Goal: Download file/media

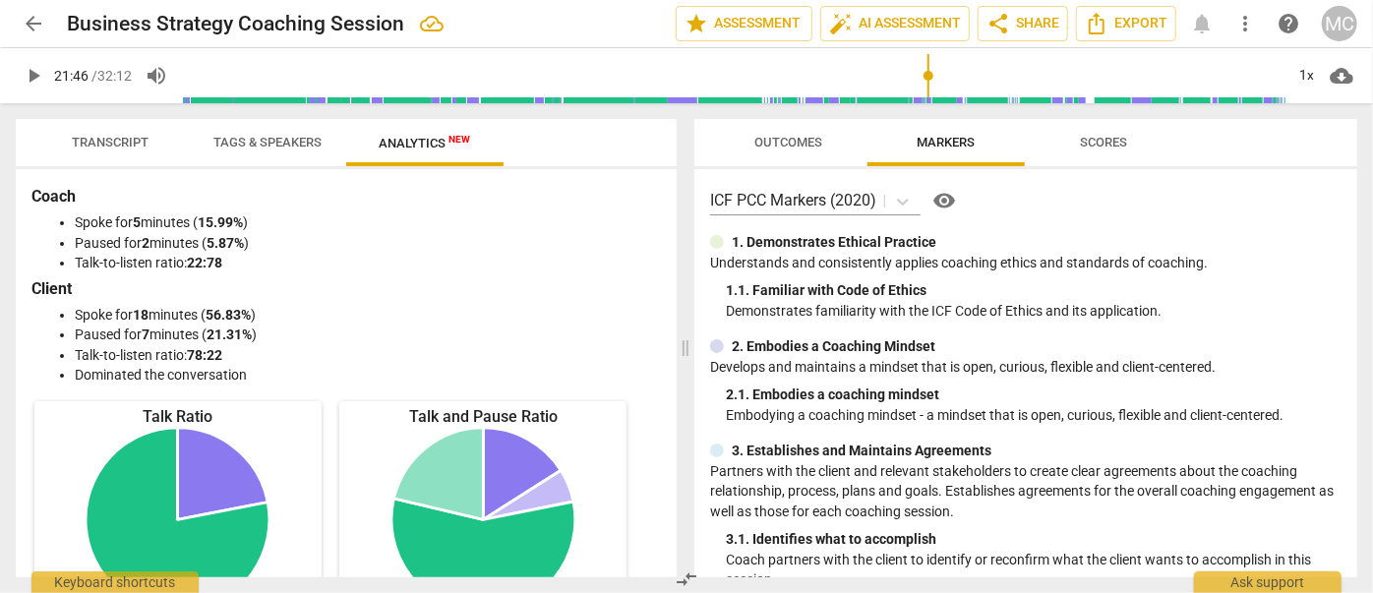
click at [36, 25] on span "arrow_back" at bounding box center [34, 24] width 24 height 24
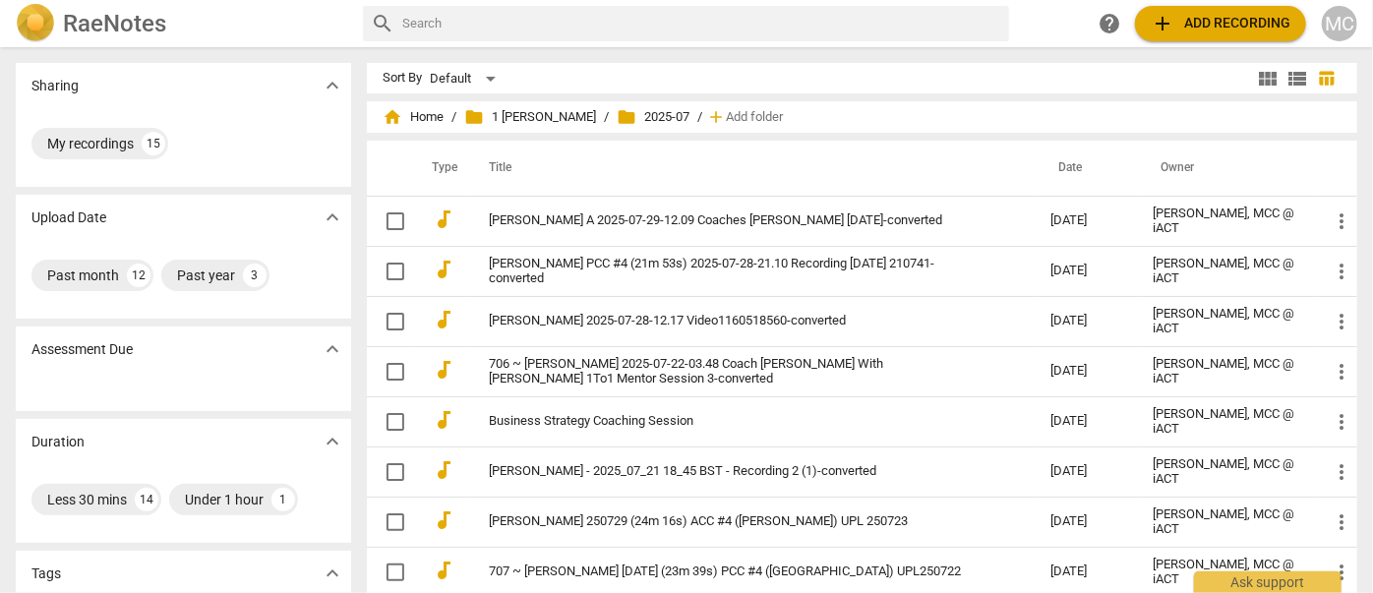
click at [479, 30] on input "text" at bounding box center [701, 23] width 599 height 31
type input "[PERSON_NAME]"
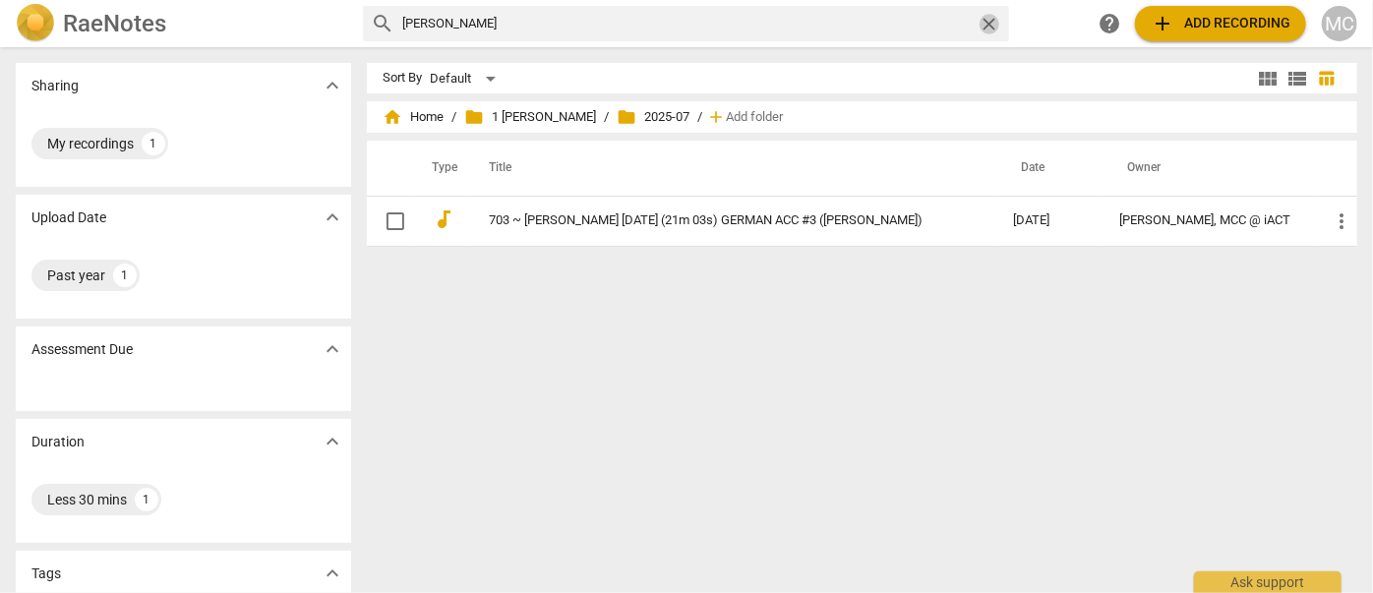
click at [985, 14] on span "close" at bounding box center [989, 24] width 21 height 21
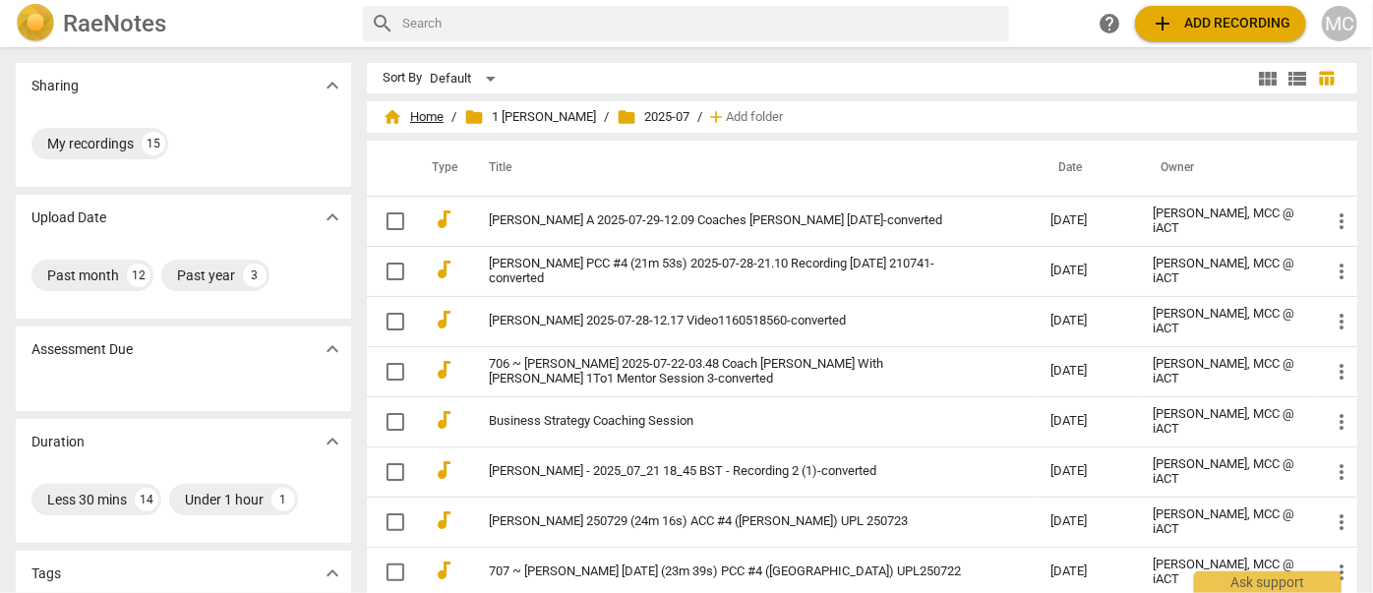
click at [414, 109] on span "home Home" at bounding box center [413, 117] width 61 height 20
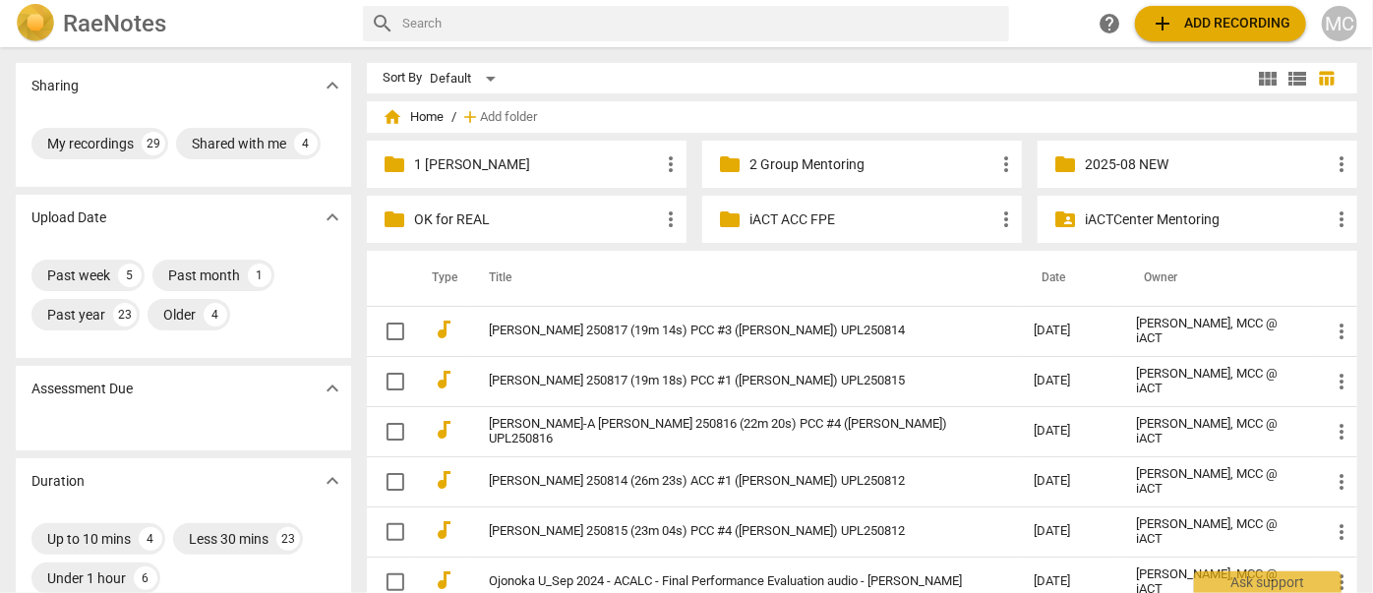
click at [473, 167] on p "1 [PERSON_NAME]" at bounding box center [536, 164] width 245 height 21
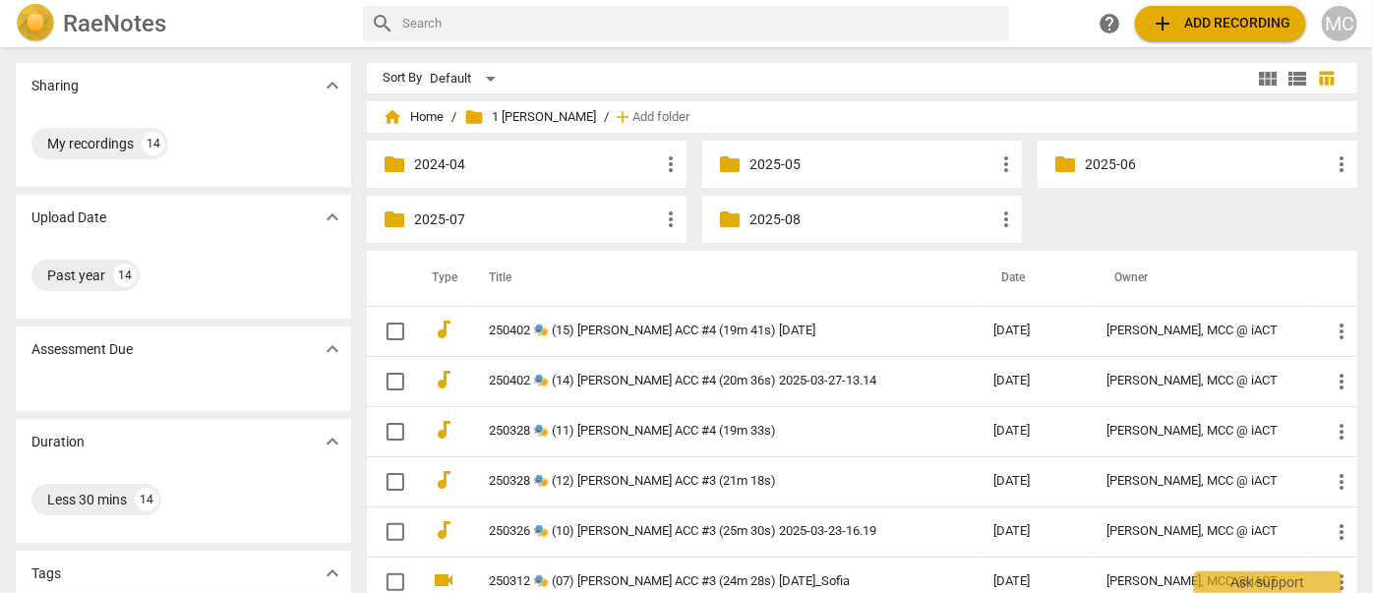
click at [773, 213] on p "2025-08" at bounding box center [871, 219] width 245 height 21
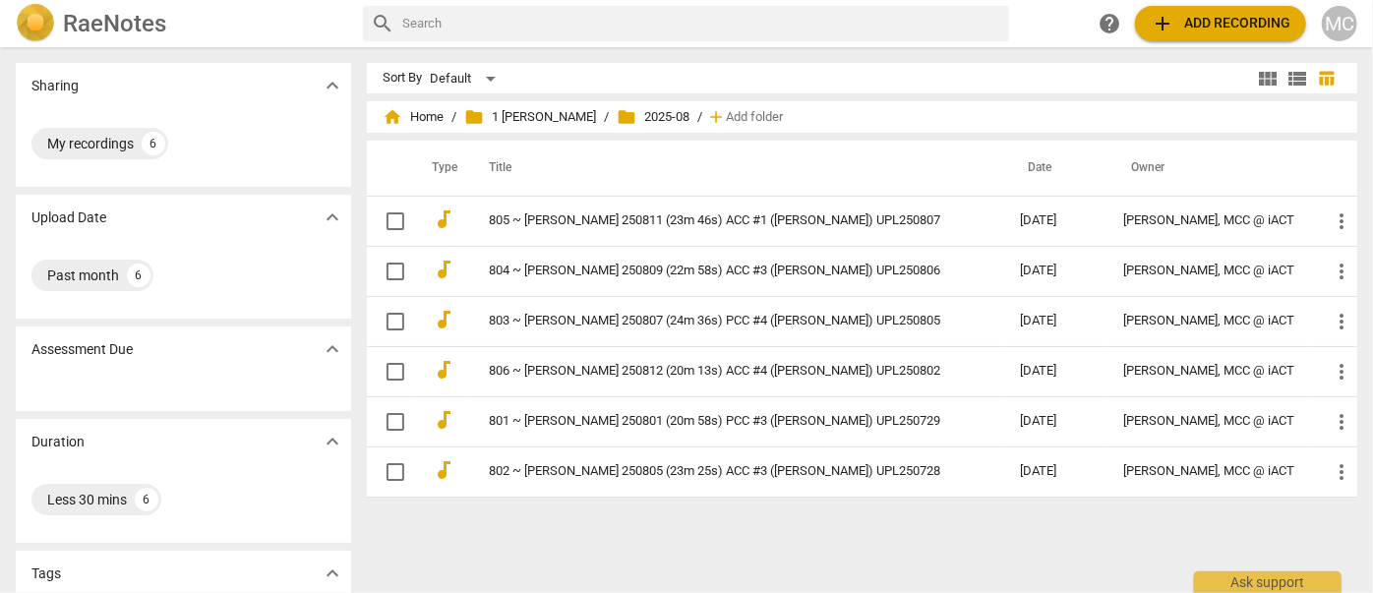
click at [467, 20] on input "text" at bounding box center [701, 23] width 599 height 31
click at [418, 108] on span "home Home" at bounding box center [413, 117] width 61 height 20
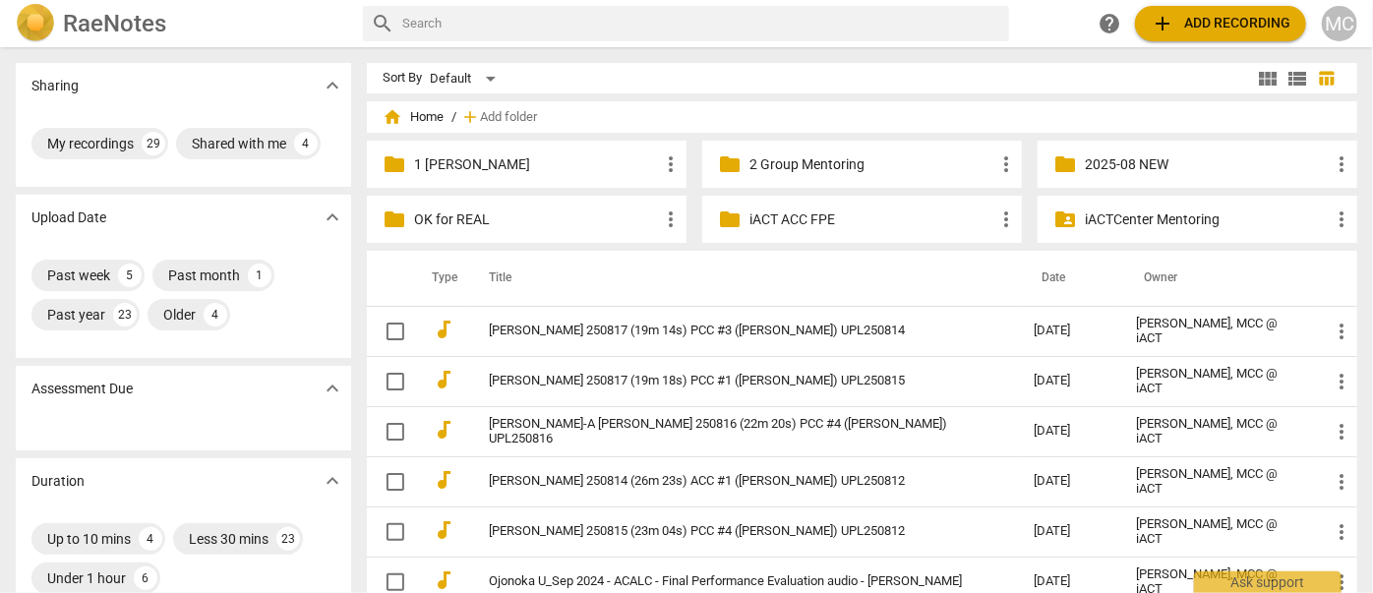
click at [456, 15] on input "text" at bounding box center [701, 23] width 599 height 31
type input "[PERSON_NAME]"
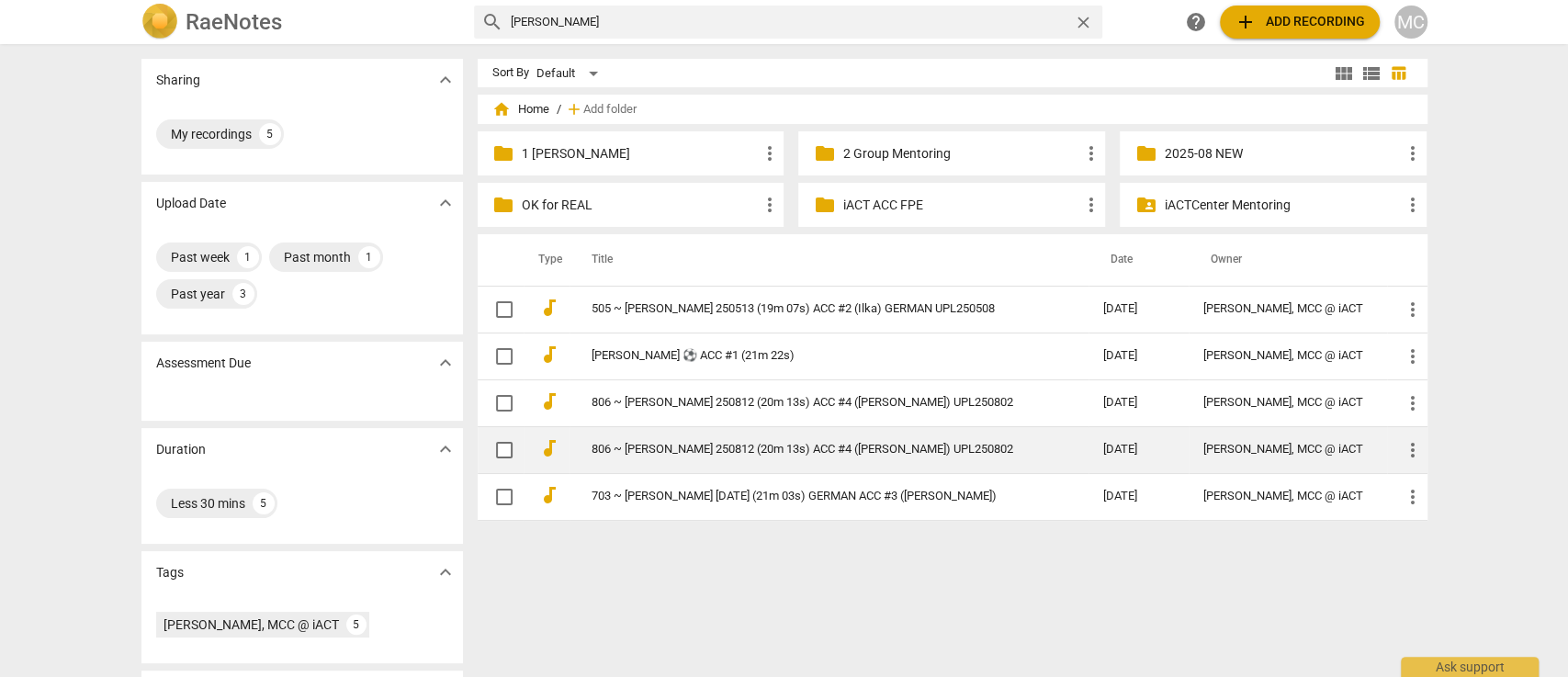
click at [654, 446] on link "806 ~ [PERSON_NAME] 250812 (20m 13s) ACC #4 ([PERSON_NAME]) UPL250802" at bounding box center [813, 449] width 445 height 14
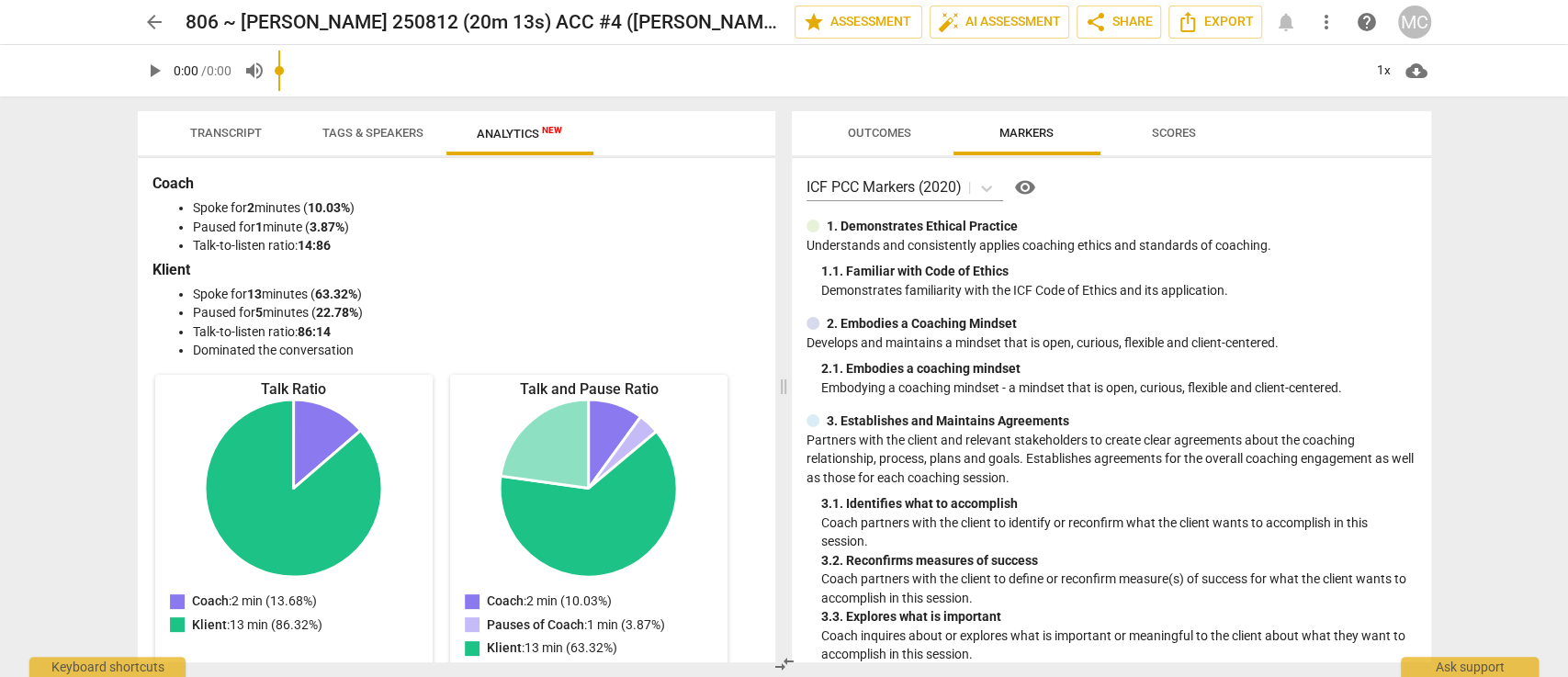
click at [233, 140] on span "Transcript" at bounding box center [226, 134] width 116 height 25
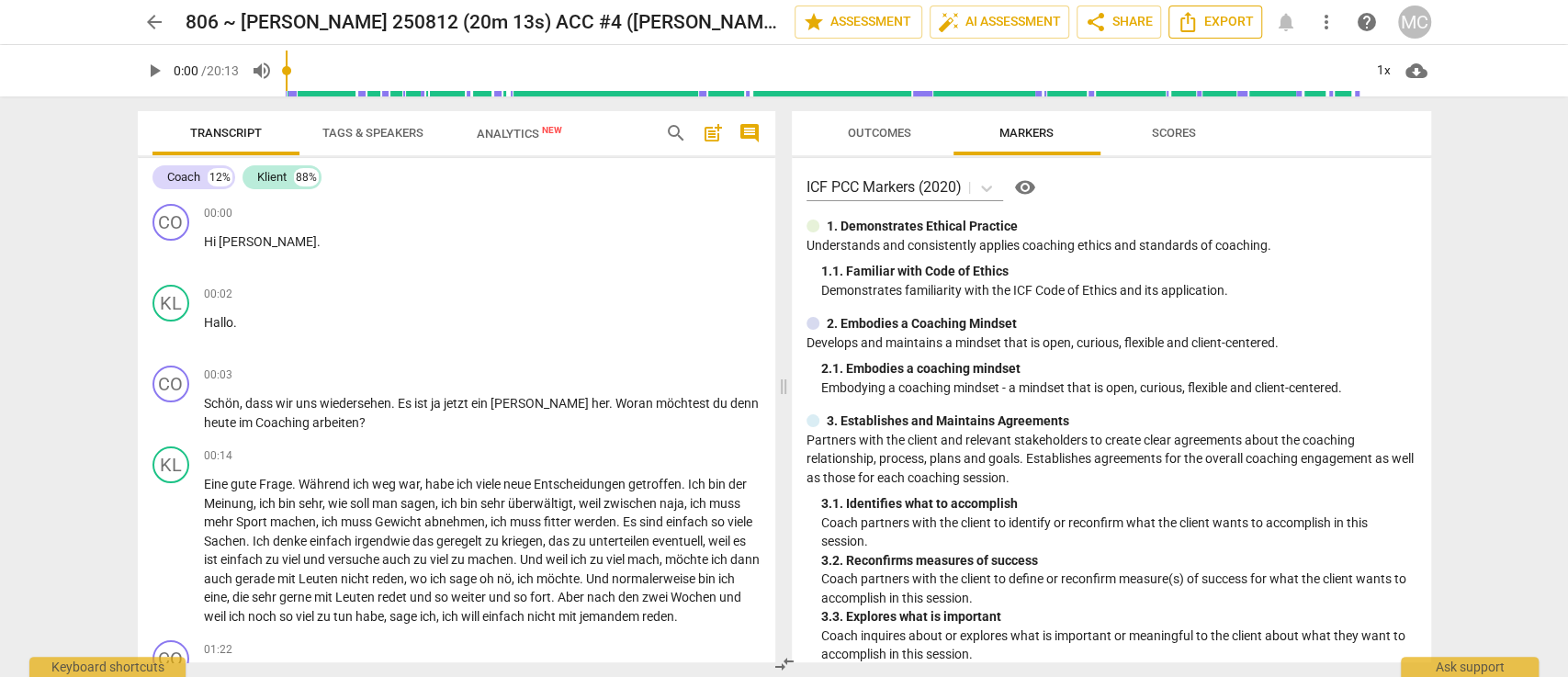
click at [1195, 19] on icon "Export" at bounding box center [1188, 22] width 22 height 22
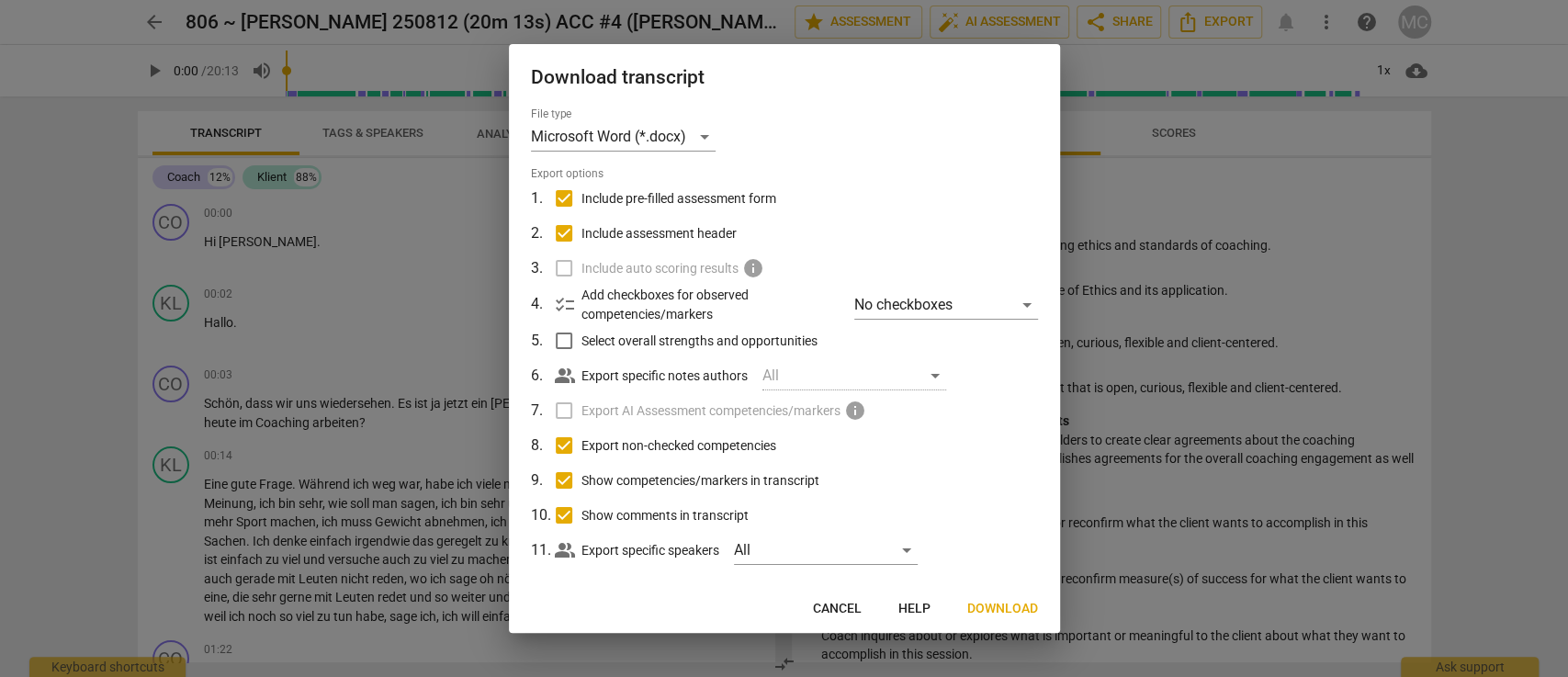
click at [980, 553] on span "Download" at bounding box center [1003, 609] width 71 height 19
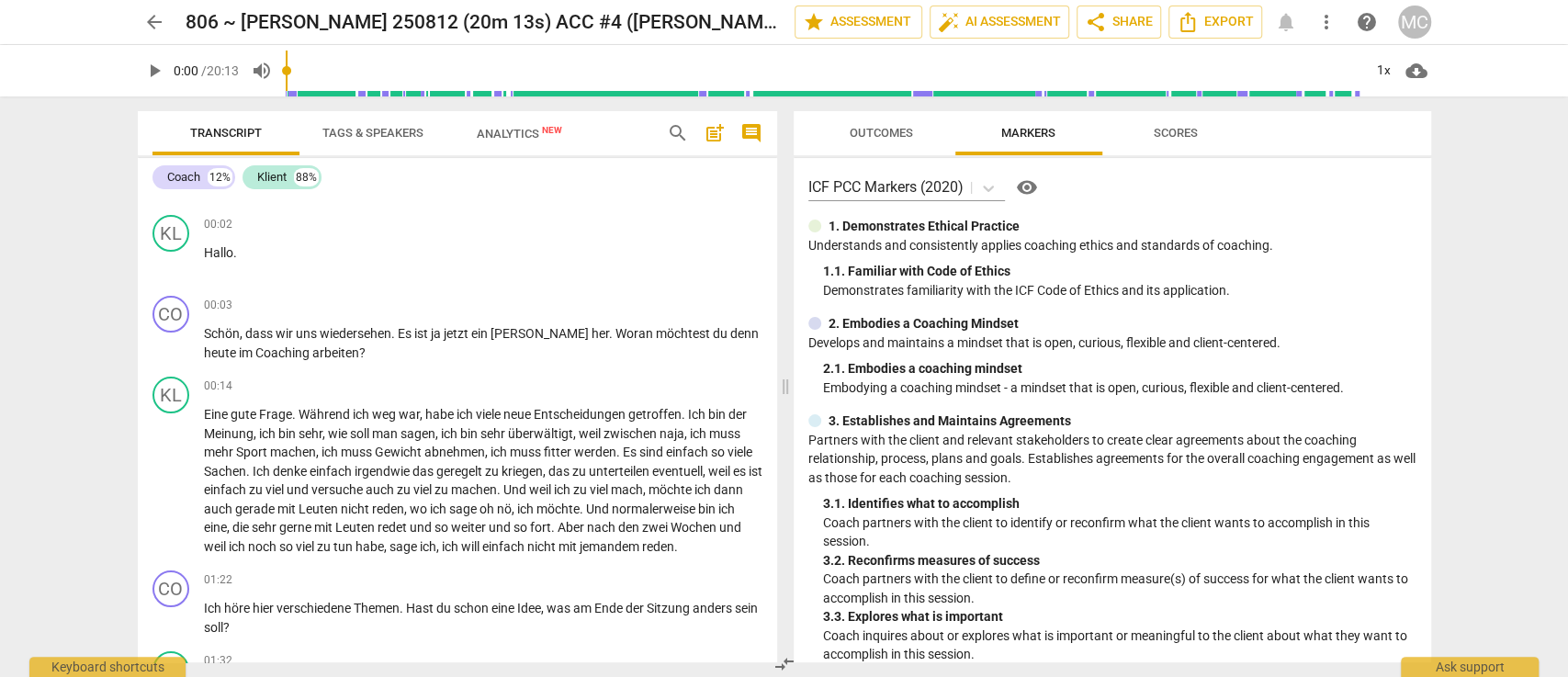
scroll to position [102, 0]
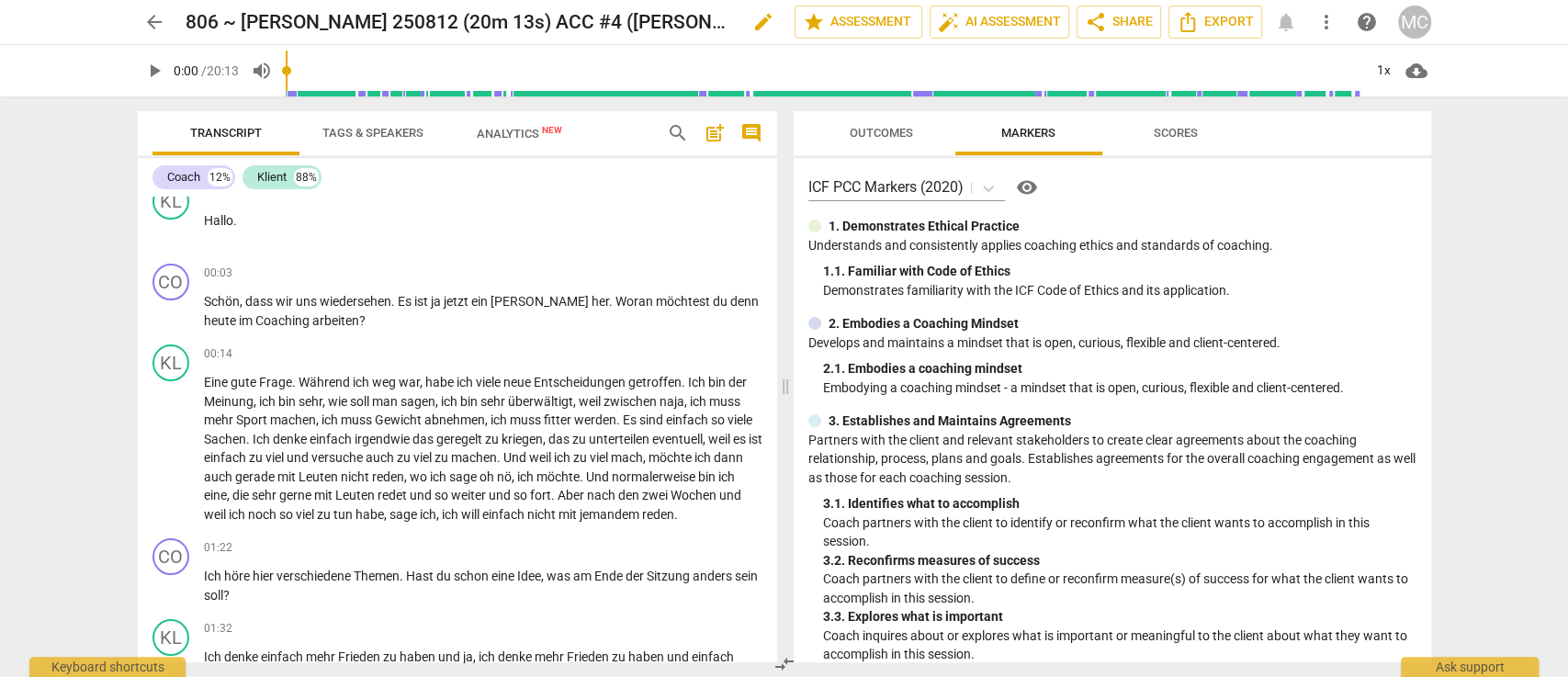
click at [764, 23] on span "edit" at bounding box center [764, 22] width 22 height 22
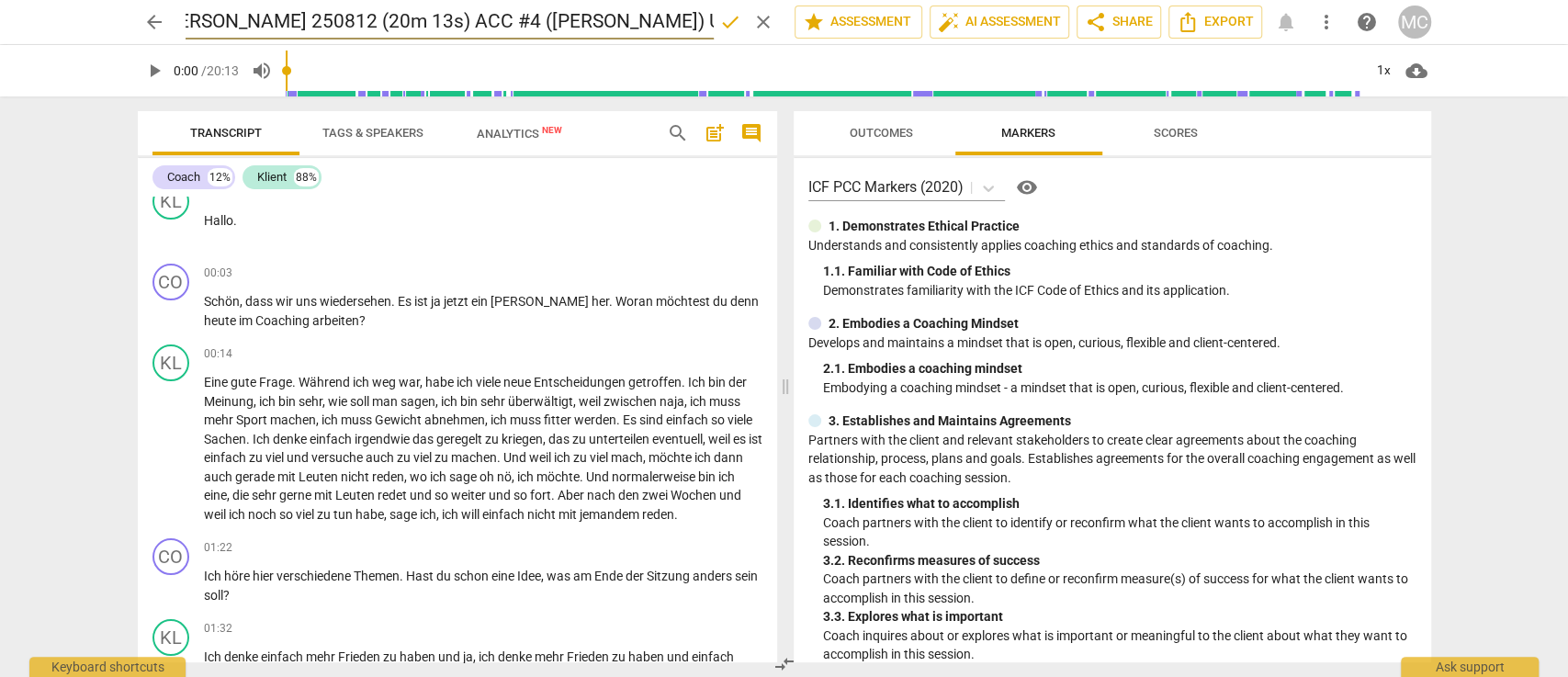
scroll to position [0, 0]
